Goal: Task Accomplishment & Management: Complete application form

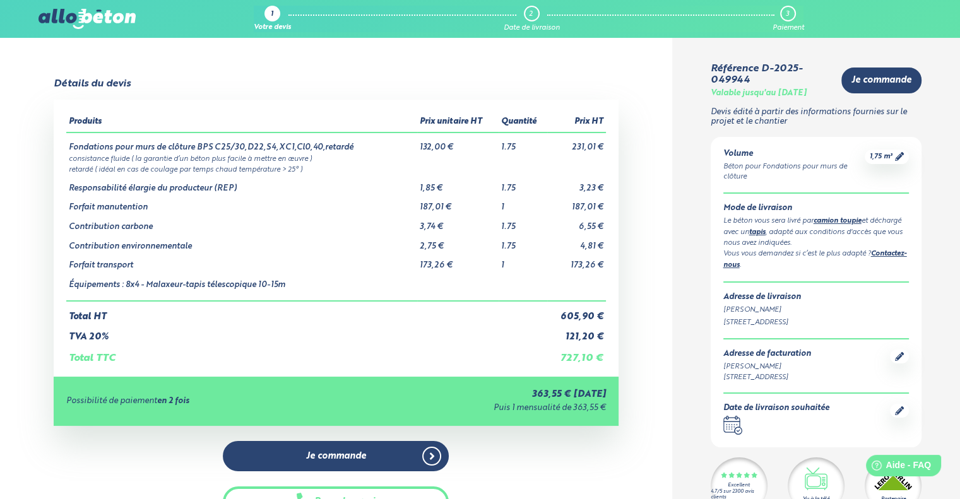
click at [272, 12] on div "1" at bounding box center [272, 15] width 3 height 8
click at [275, 26] on div "Votre devis" at bounding box center [272, 28] width 37 height 8
click at [276, 27] on div "Votre devis" at bounding box center [272, 28] width 37 height 8
click at [895, 155] on icon at bounding box center [899, 156] width 9 height 9
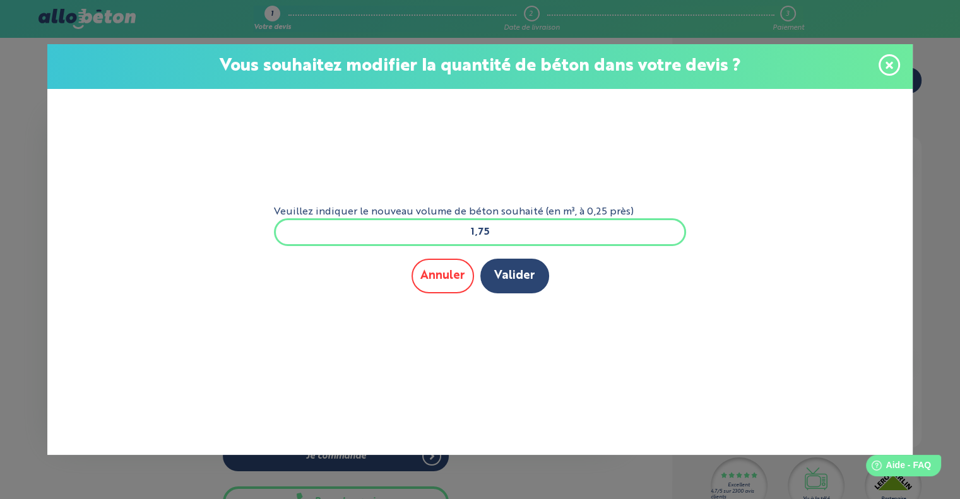
click at [467, 262] on button "Annuler" at bounding box center [443, 276] width 63 height 35
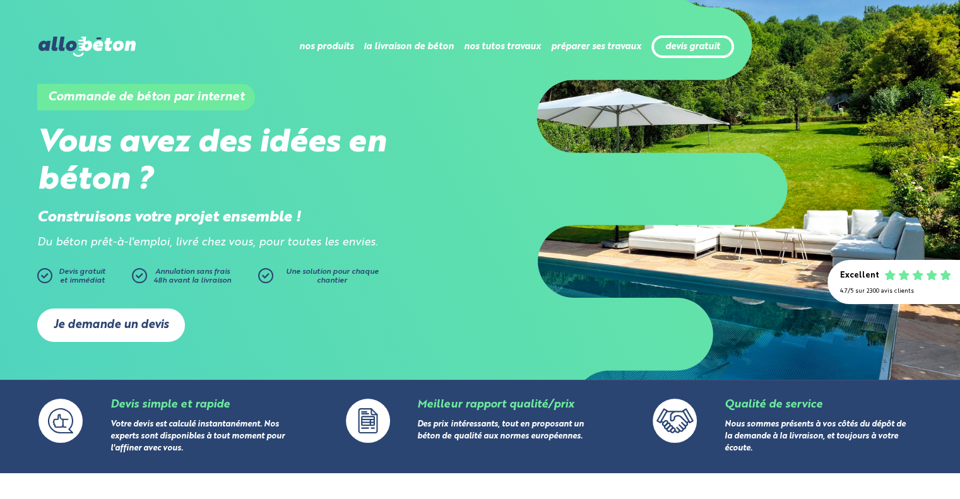
click at [114, 326] on link "Je demande un devis" at bounding box center [111, 325] width 148 height 33
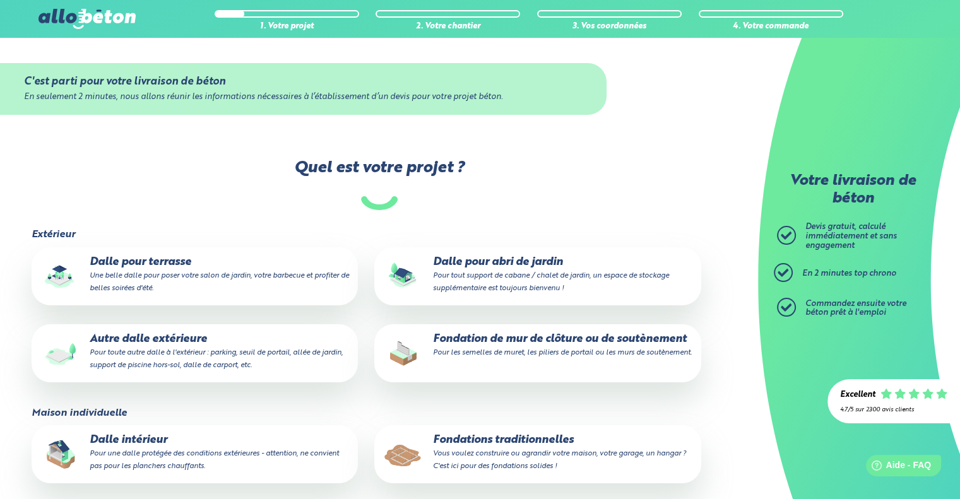
click at [489, 338] on p "Fondation de mur de clôture ou de soutènement Pour les semelles de muret, les p…" at bounding box center [537, 345] width 309 height 25
click at [0, 0] on input "Fondation de mur de clôture ou de soutènement Pour les semelles de muret, les p…" at bounding box center [0, 0] width 0 height 0
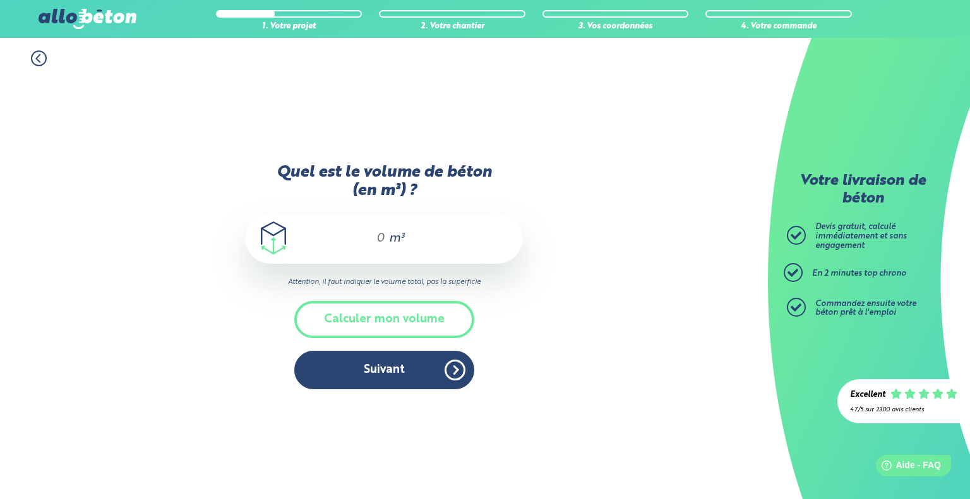
click at [412, 239] on div "m³" at bounding box center [384, 238] width 278 height 51
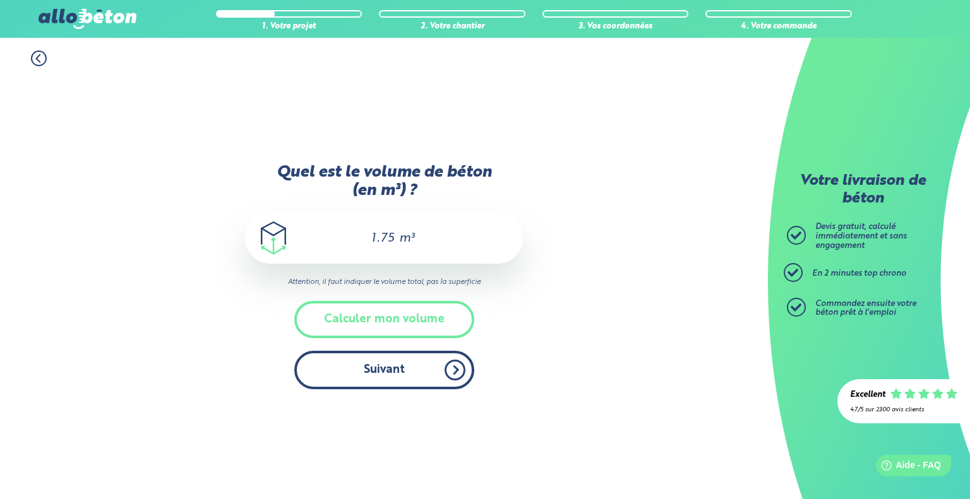
type input "1.75"
click at [403, 361] on button "Suivant" at bounding box center [384, 370] width 180 height 39
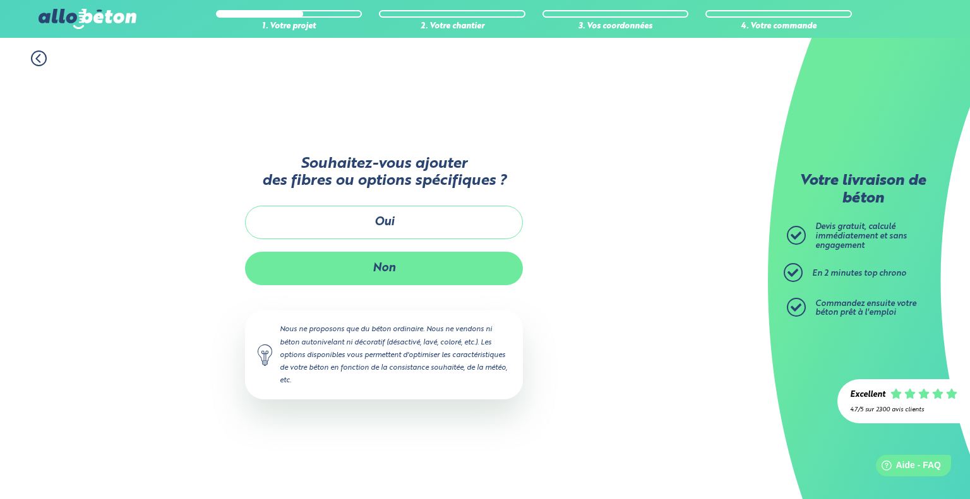
click at [401, 264] on button "Non" at bounding box center [384, 268] width 278 height 33
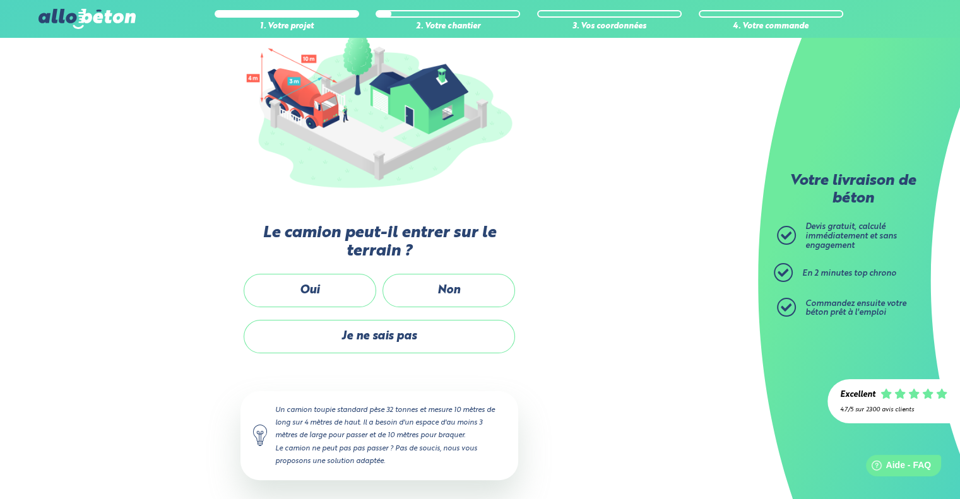
scroll to position [168, 0]
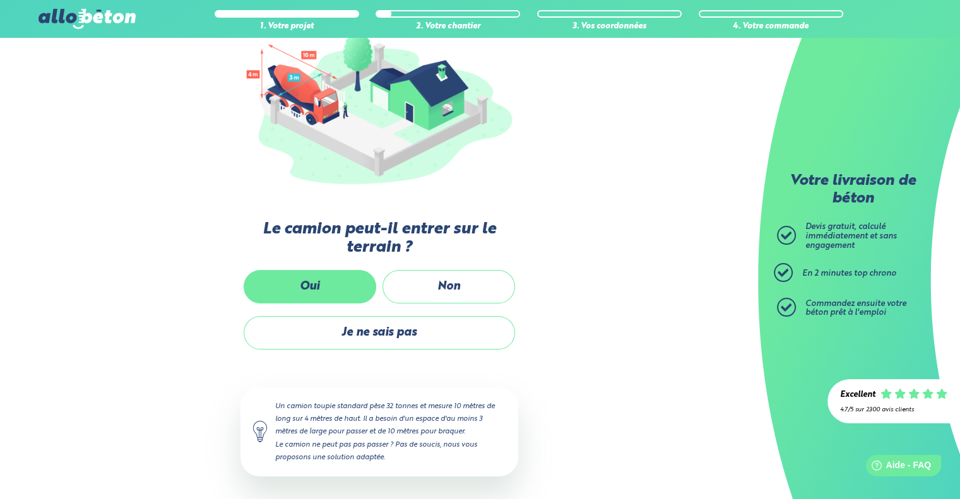
click at [301, 287] on label "Oui" at bounding box center [310, 286] width 133 height 33
click at [0, 0] on input "Oui" at bounding box center [0, 0] width 0 height 0
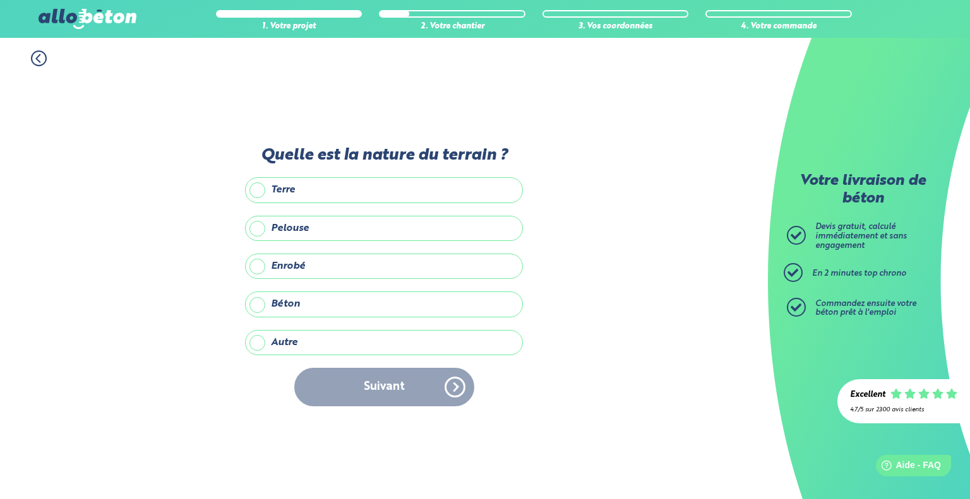
click at [260, 272] on label "Enrobé" at bounding box center [384, 266] width 278 height 25
click at [0, 0] on input "Enrobé" at bounding box center [0, 0] width 0 height 0
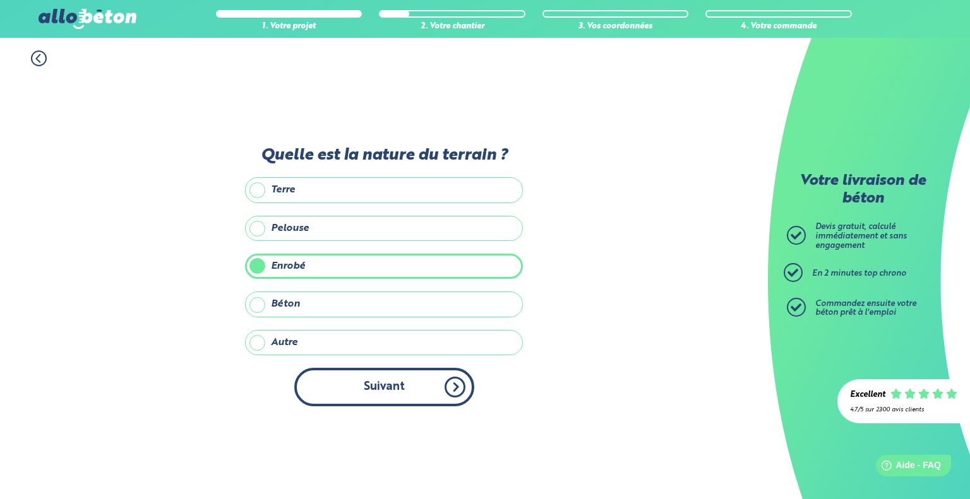
click at [414, 391] on button "Suivant" at bounding box center [384, 387] width 180 height 39
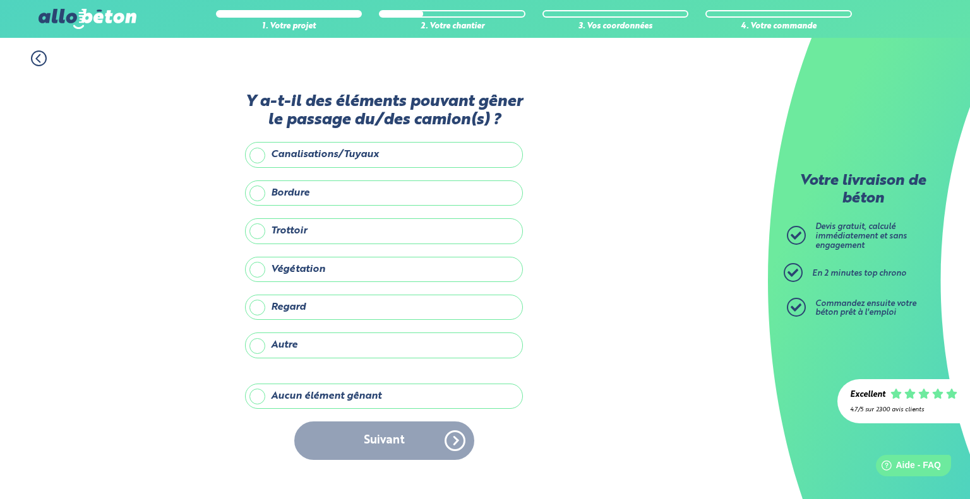
click at [301, 388] on label "Aucun élément gênant" at bounding box center [384, 396] width 278 height 25
click at [0, 0] on input "Aucun élément gênant" at bounding box center [0, 0] width 0 height 0
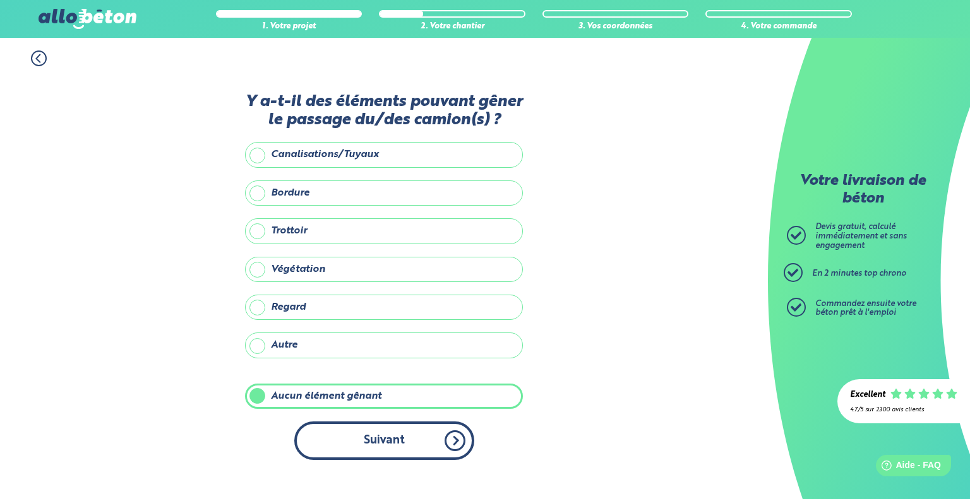
click at [361, 428] on button "Suivant" at bounding box center [384, 441] width 180 height 39
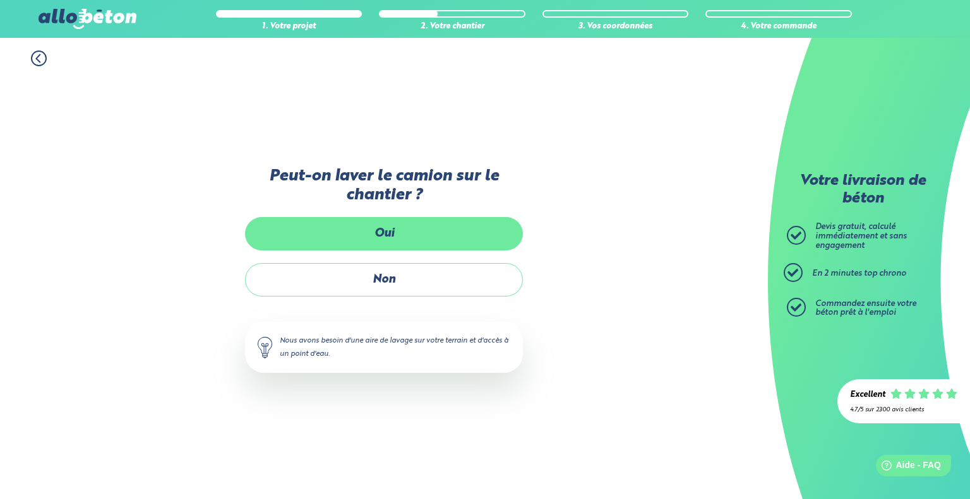
click at [405, 233] on label "Oui" at bounding box center [384, 233] width 278 height 33
click at [0, 0] on input "Oui" at bounding box center [0, 0] width 0 height 0
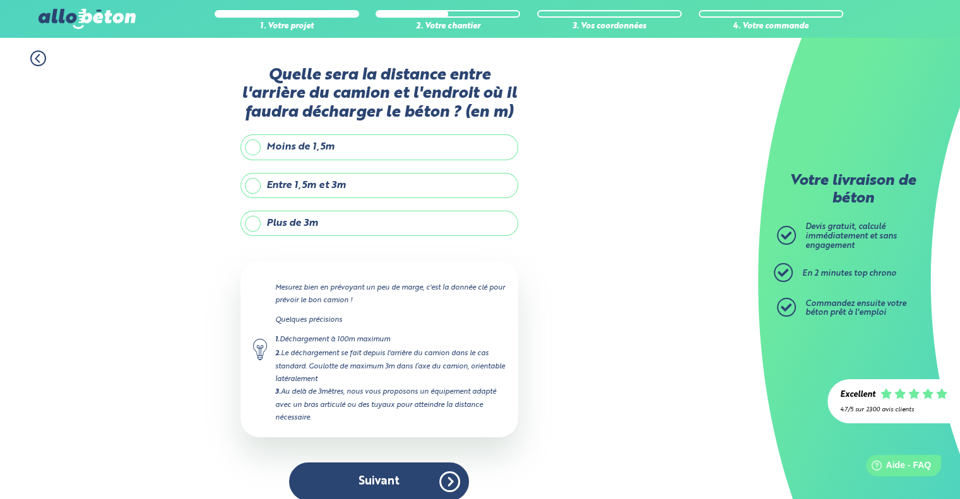
click at [302, 218] on label "Plus de 3m" at bounding box center [380, 223] width 278 height 25
click at [0, 0] on input "Plus de 3m" at bounding box center [0, 0] width 0 height 0
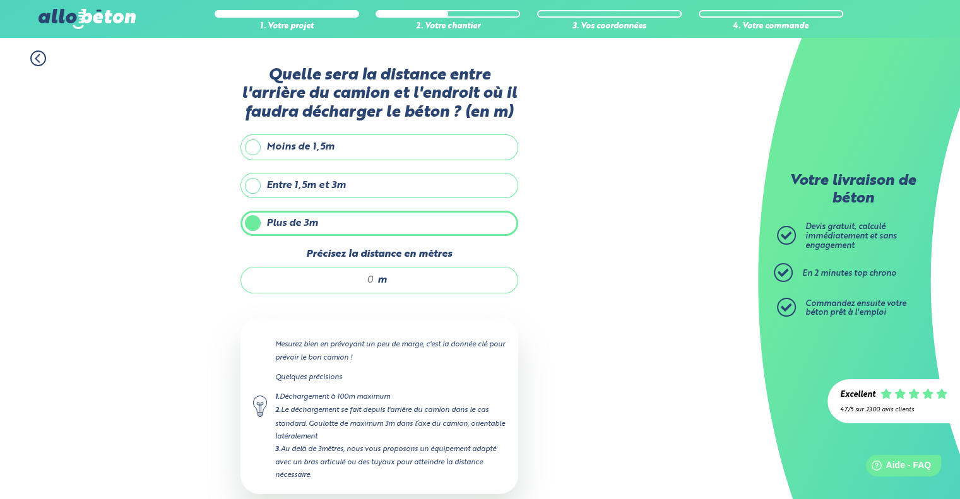
drag, startPoint x: 371, startPoint y: 279, endPoint x: 349, endPoint y: 279, distance: 22.1
click at [349, 279] on input "Précisez la distance en mètres" at bounding box center [314, 280] width 121 height 13
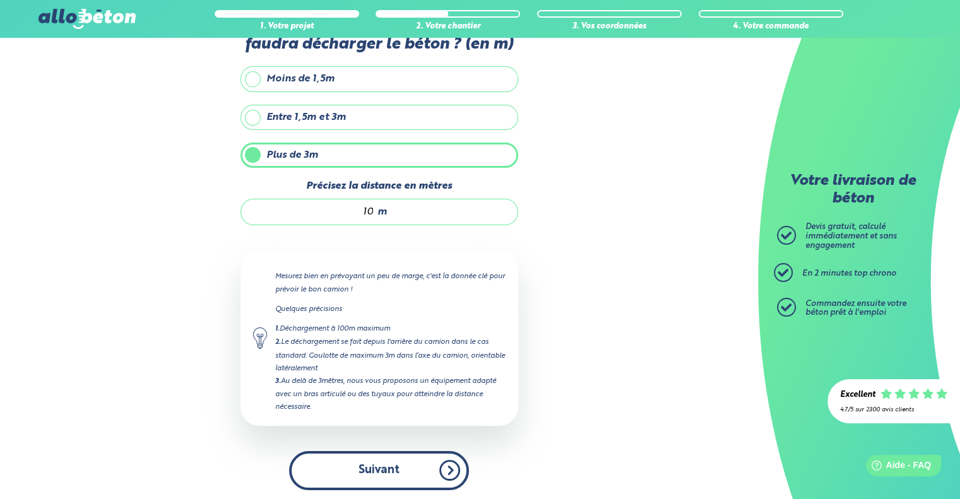
type input "10"
click at [416, 472] on button "Suivant" at bounding box center [379, 471] width 180 height 39
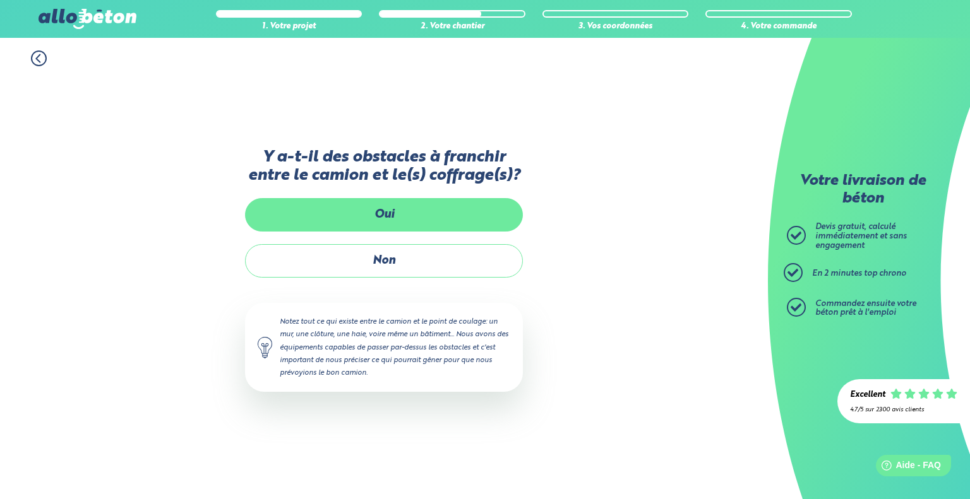
click at [385, 222] on label "Oui" at bounding box center [384, 214] width 278 height 33
click at [0, 0] on input "Oui" at bounding box center [0, 0] width 0 height 0
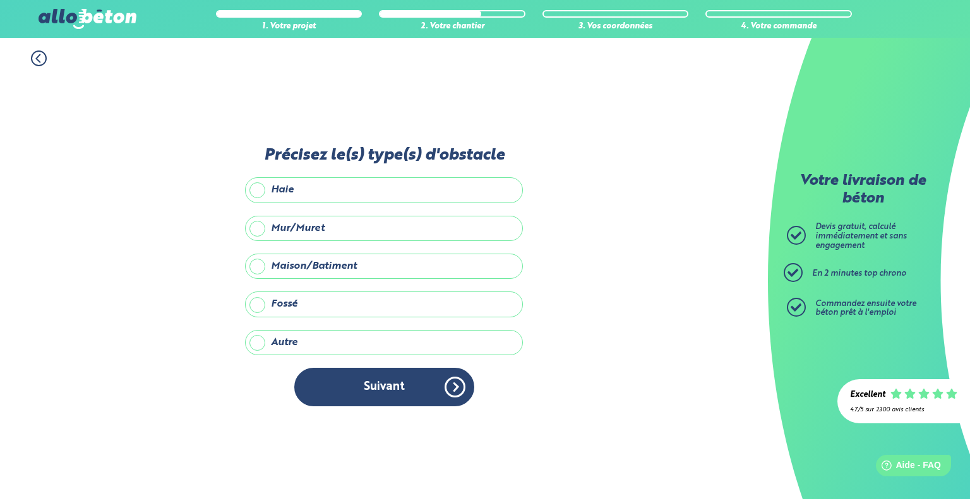
click at [374, 225] on label "Mur/Muret" at bounding box center [384, 228] width 278 height 25
click at [0, 0] on input "Mur/Muret" at bounding box center [0, 0] width 0 height 0
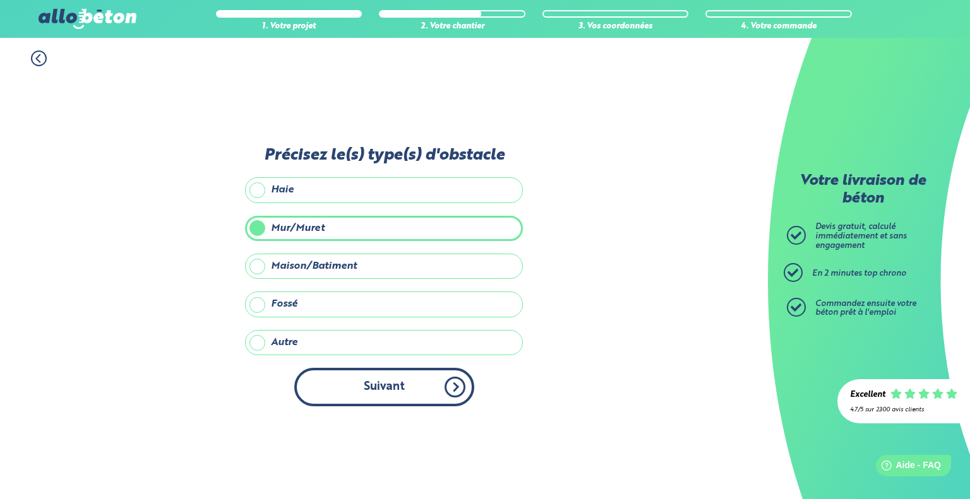
click at [402, 378] on button "Suivant" at bounding box center [384, 387] width 180 height 39
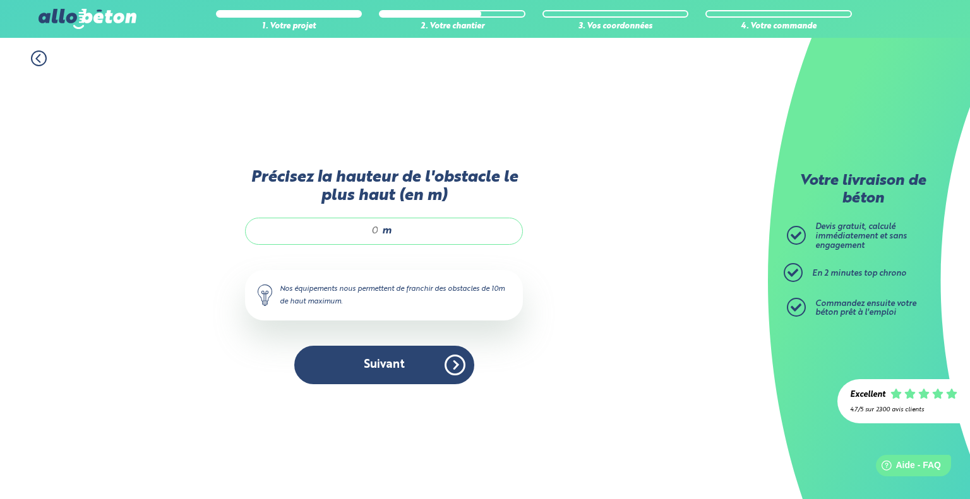
click at [371, 226] on input "Précisez la hauteur de l'obstacle le plus haut (en m)" at bounding box center [318, 231] width 121 height 13
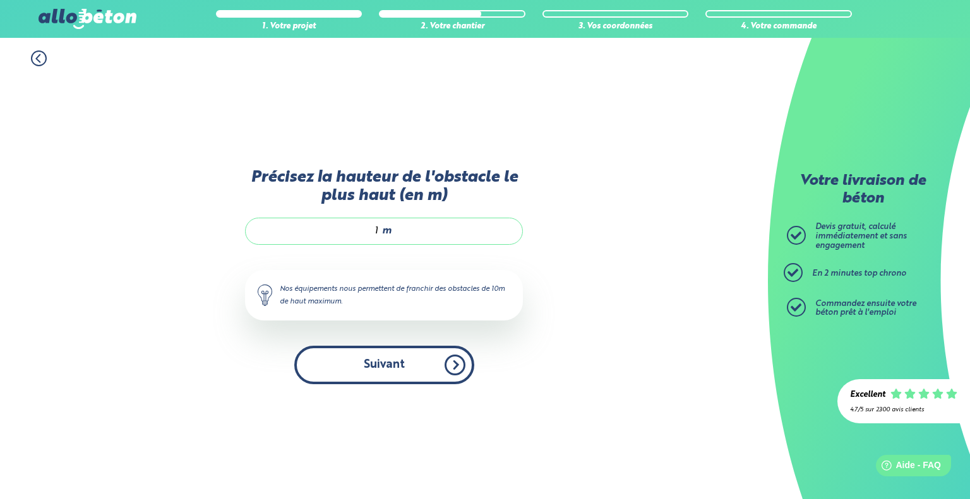
type input "1"
click at [402, 358] on button "Suivant" at bounding box center [384, 365] width 180 height 39
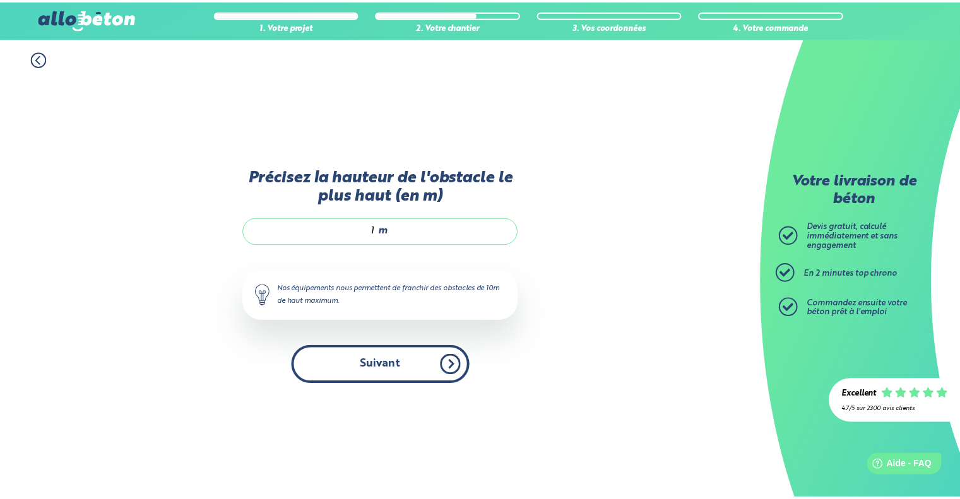
scroll to position [83, 0]
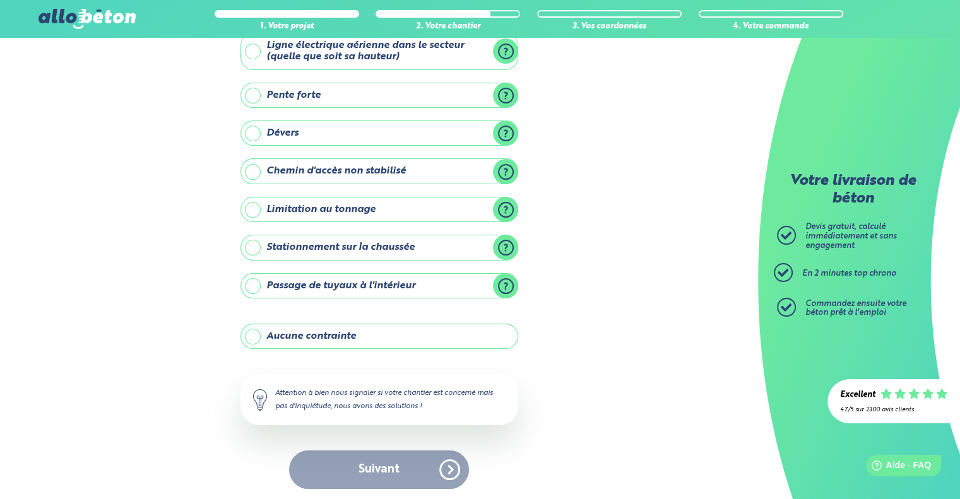
click at [374, 333] on label "Aucune contrainte" at bounding box center [380, 336] width 278 height 25
click at [0, 0] on input "Aucune contrainte" at bounding box center [0, 0] width 0 height 0
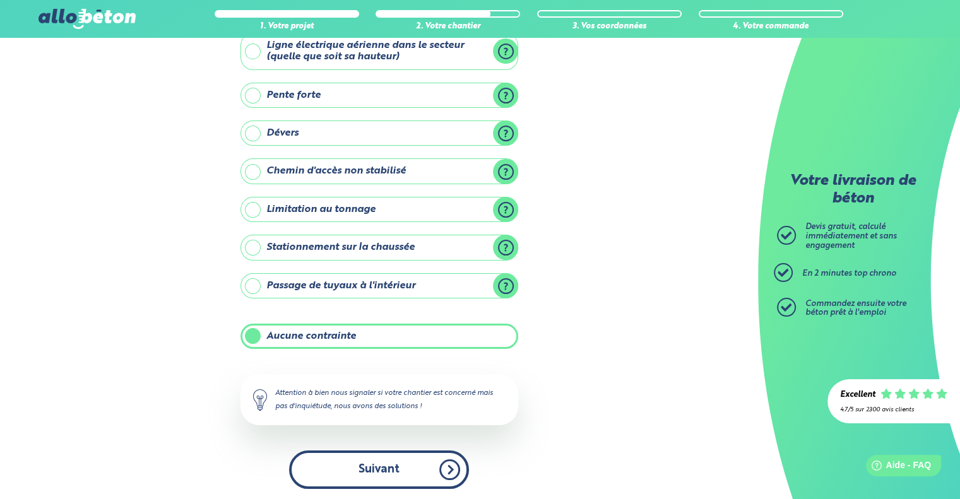
click at [367, 470] on button "Suivant" at bounding box center [379, 470] width 180 height 39
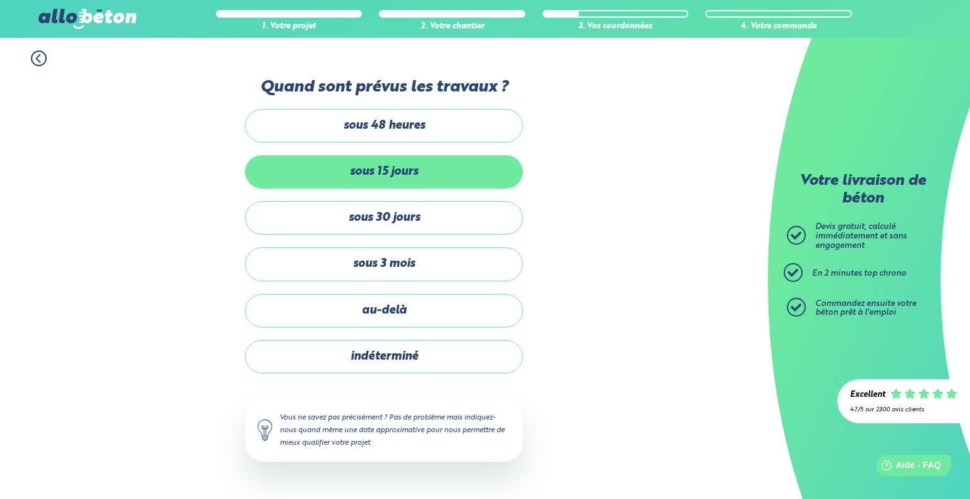
click at [419, 166] on label "sous 15 jours" at bounding box center [384, 171] width 278 height 33
click at [0, 0] on input "sous 15 jours" at bounding box center [0, 0] width 0 height 0
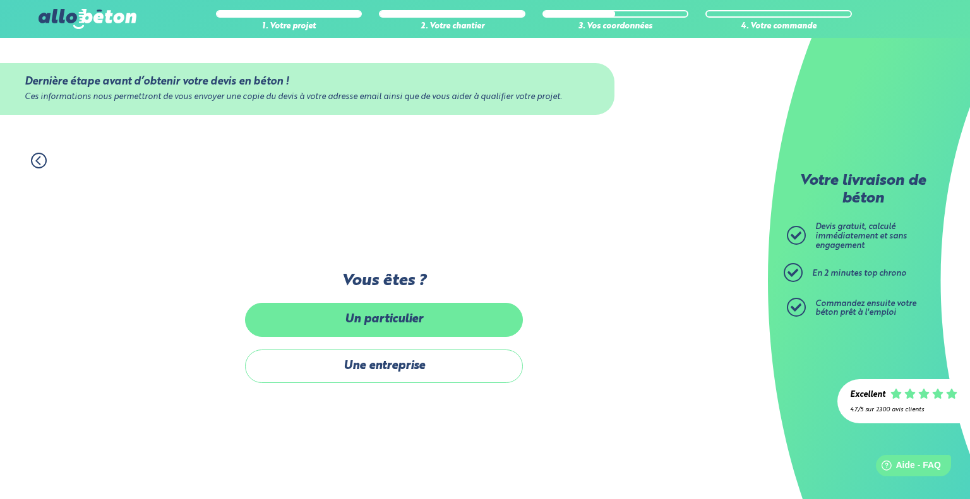
click at [397, 323] on label "Un particulier" at bounding box center [384, 319] width 278 height 33
click at [0, 0] on input "Un particulier" at bounding box center [0, 0] width 0 height 0
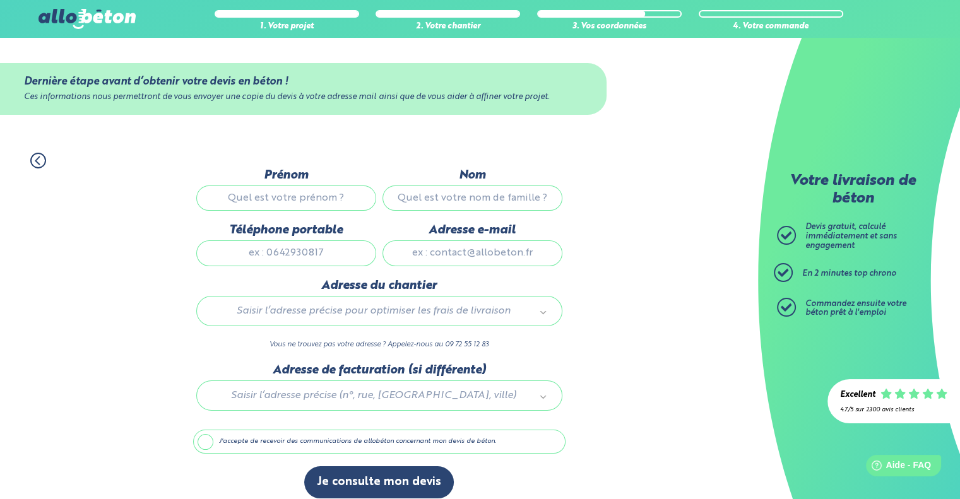
click at [319, 181] on label "Prénom" at bounding box center [286, 176] width 180 height 14
click at [319, 186] on input "Prénom" at bounding box center [286, 198] width 180 height 25
click at [317, 198] on input "Prénom" at bounding box center [286, 198] width 180 height 25
type input "nicolas"
type input "rameaux"
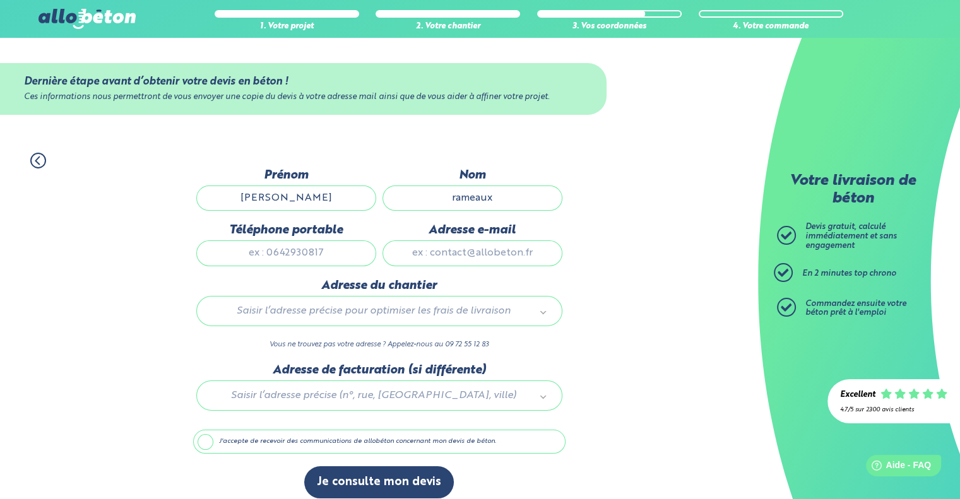
type input "103 Bis Rue Bouffard"
click at [321, 253] on input "Téléphone portable" at bounding box center [286, 253] width 180 height 25
type input "0766064168"
click at [452, 259] on input "Adresse e-mail" at bounding box center [473, 253] width 180 height 25
type input "nicolasrameaux@free.fr"
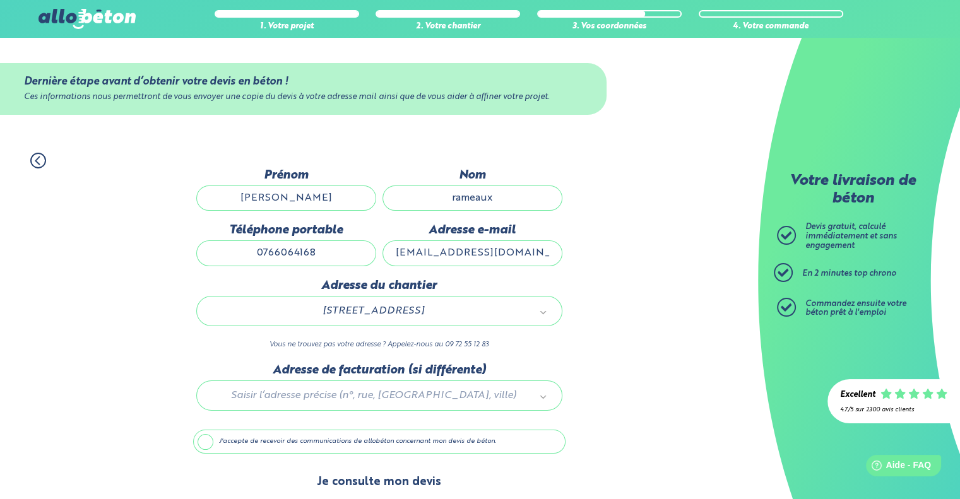
click at [359, 470] on button "Je consulte mon devis" at bounding box center [379, 483] width 150 height 32
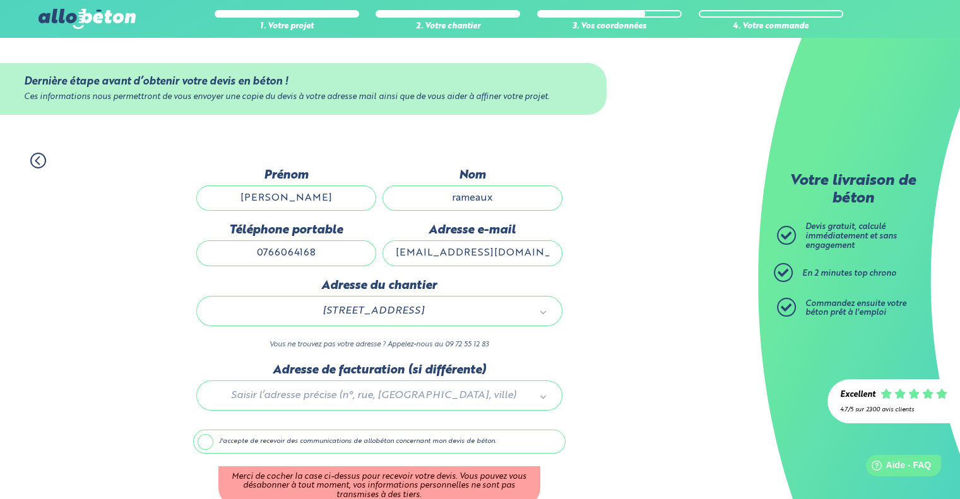
click at [280, 444] on label "J'accepte de recevoir des communications de allobéton concernant mon devis de b…" at bounding box center [379, 442] width 373 height 24
click at [0, 0] on input "J'accepte de recevoir des communications de allobéton concernant mon devis de b…" at bounding box center [0, 0] width 0 height 0
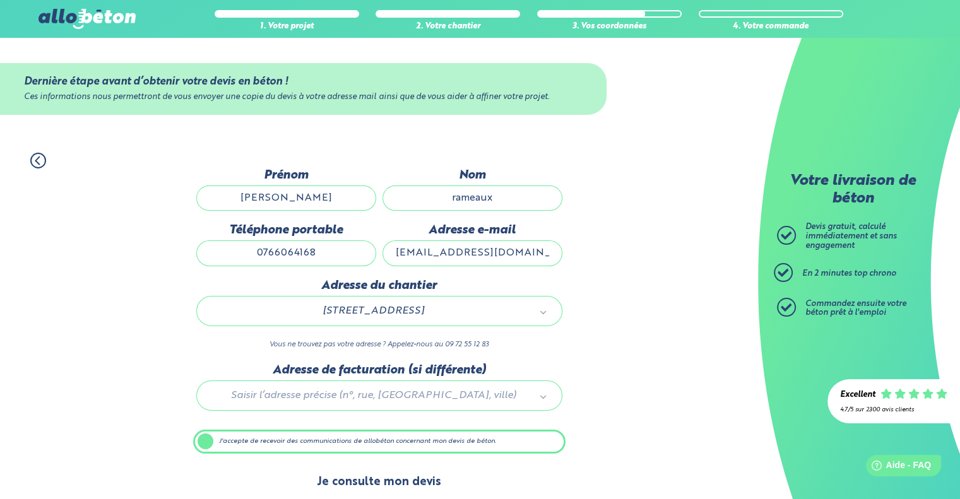
click at [371, 474] on button "Je consulte mon devis" at bounding box center [379, 483] width 150 height 32
